Goal: Task Accomplishment & Management: Manage account settings

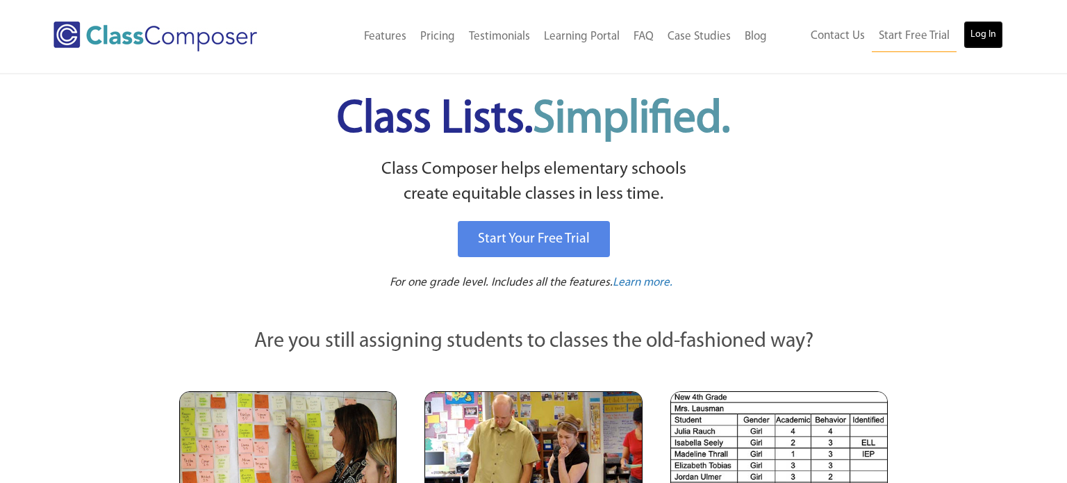
click at [993, 33] on link "Log In" at bounding box center [983, 35] width 40 height 28
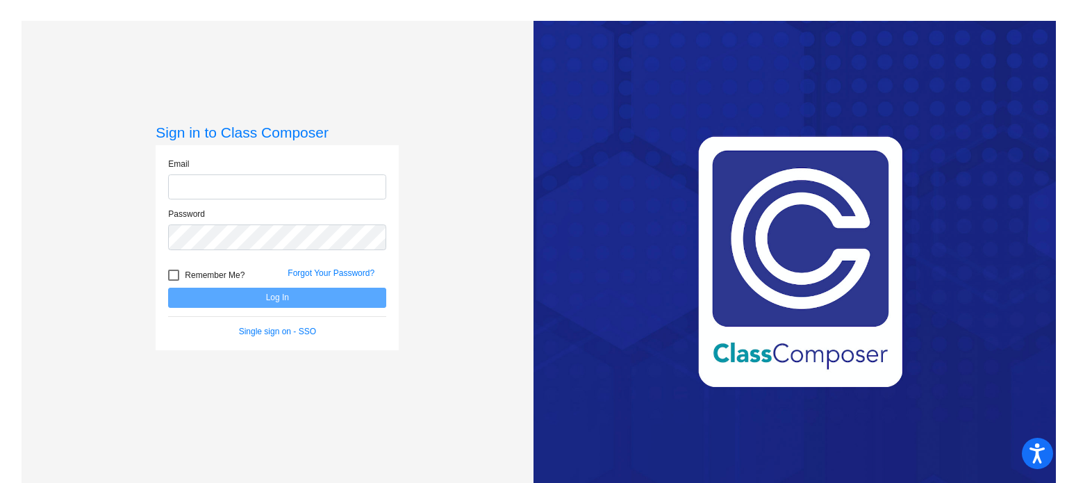
type input "pjmoore@swsdk6.com"
click at [256, 304] on button "Log In" at bounding box center [277, 298] width 218 height 20
